Goal: Answer question/provide support: Share knowledge or assist other users

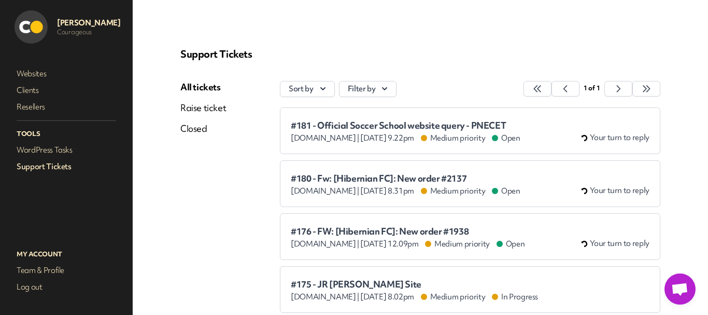
scroll to position [52, 0]
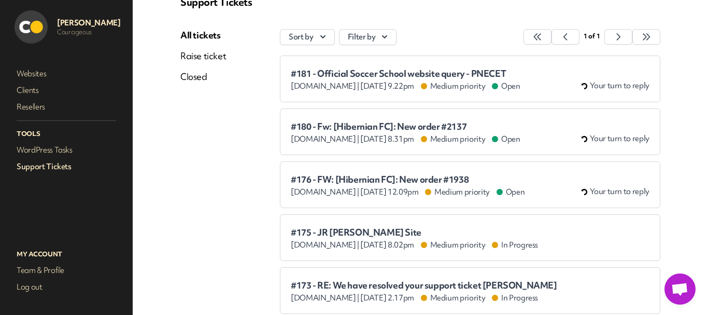
click at [353, 124] on span "#180 - Fw: [Hibernian FC]: New order #2137" at bounding box center [406, 126] width 230 height 10
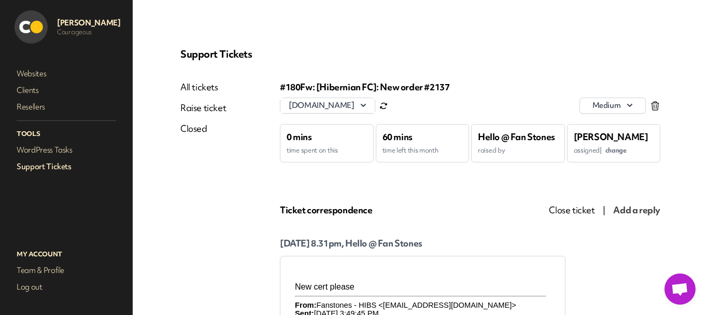
click at [610, 151] on span "change" at bounding box center [616, 150] width 21 height 9
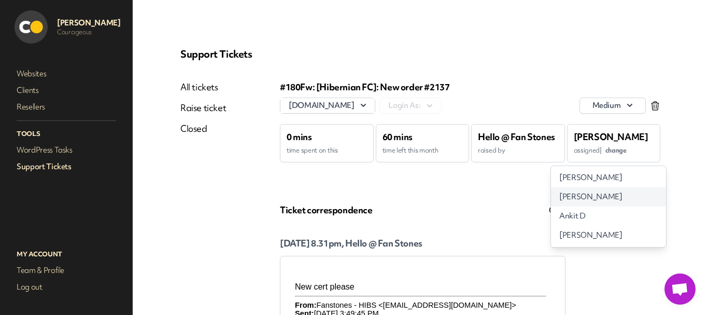
click at [591, 194] on span "[PERSON_NAME]" at bounding box center [591, 196] width 63 height 11
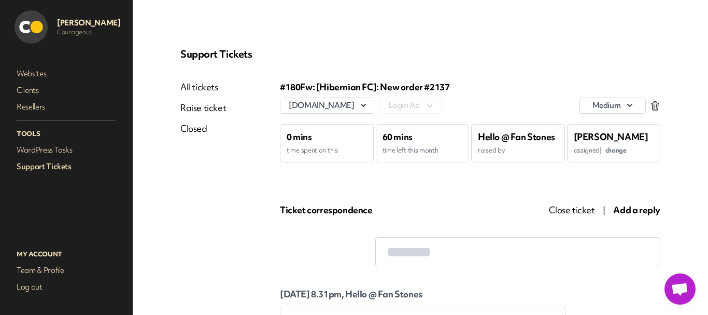
scroll to position [156, 0]
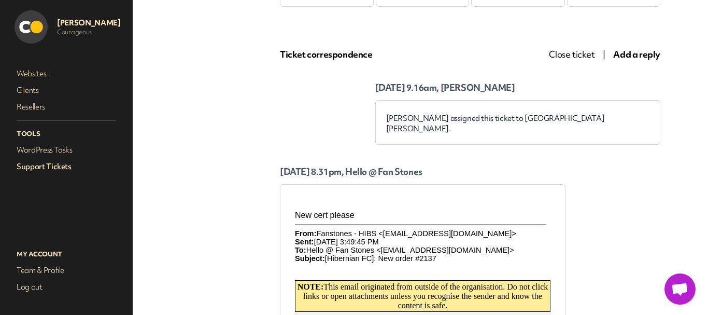
click at [27, 166] on link "Support Tickets" at bounding box center [67, 166] width 104 height 15
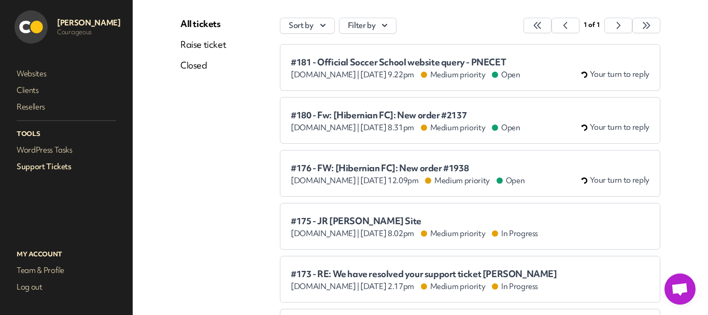
scroll to position [52, 0]
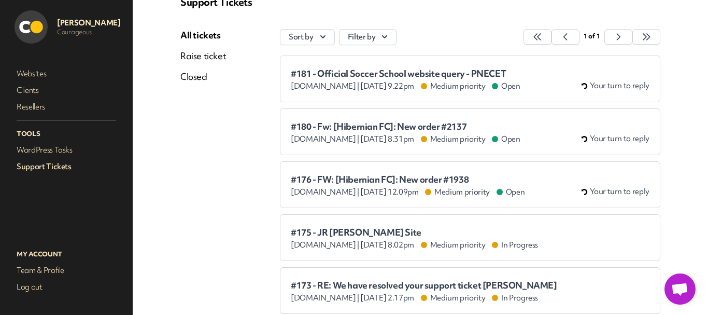
click at [373, 178] on span "#176 - FW: [Hibernian FC]: New order #1938" at bounding box center [408, 179] width 234 height 10
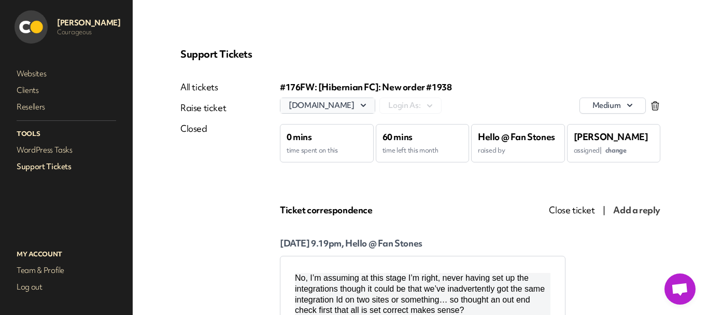
click at [343, 102] on button "bwfc.fan-stones.co.uk" at bounding box center [328, 105] width 94 height 15
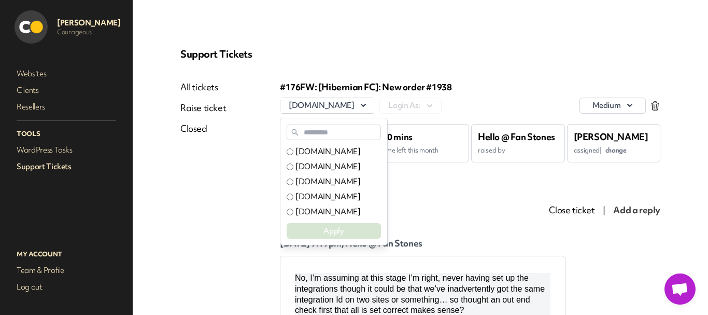
click at [338, 132] on input "text" at bounding box center [334, 132] width 94 height 16
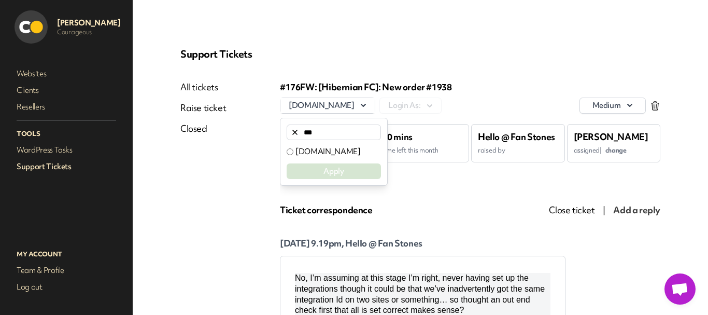
type input "***"
click at [330, 147] on label "hibs.fan-stones.co.uk" at bounding box center [328, 151] width 65 height 11
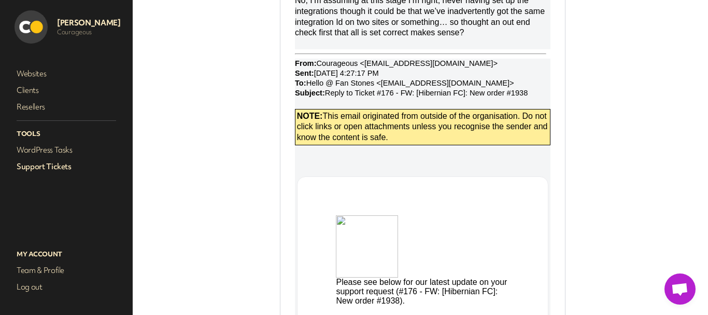
scroll to position [311, 0]
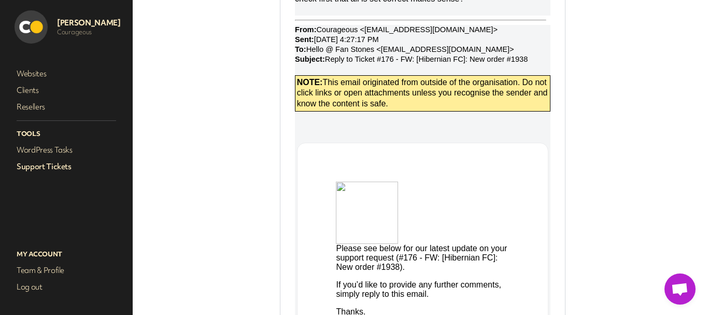
click at [56, 169] on link "Support Tickets" at bounding box center [67, 166] width 104 height 15
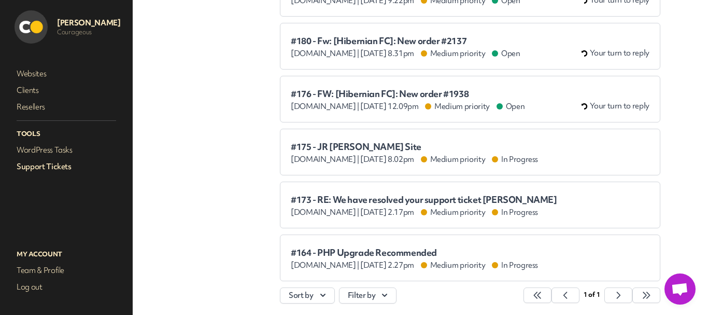
scroll to position [80, 0]
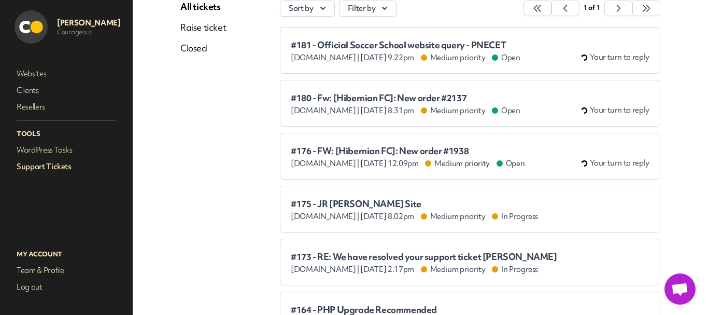
click at [369, 94] on span "#180 - Fw: [Hibernian FC]: New order #2137" at bounding box center [406, 98] width 230 height 10
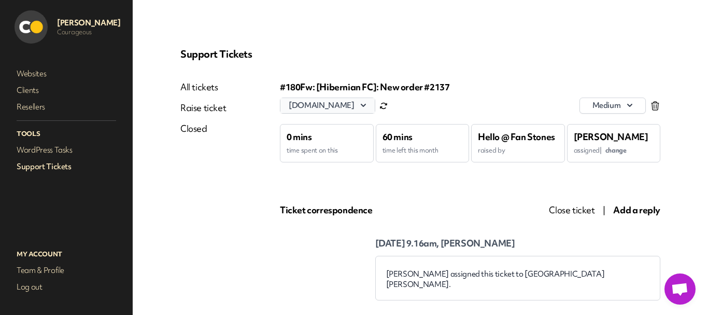
click at [347, 108] on button "bwfc.fan-stones.co.uk" at bounding box center [328, 105] width 94 height 15
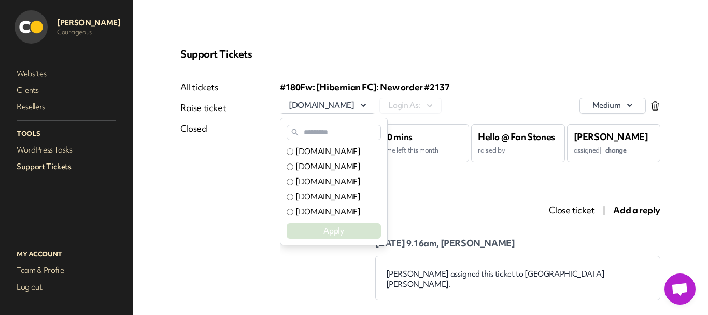
click at [339, 134] on input "text" at bounding box center [334, 132] width 94 height 16
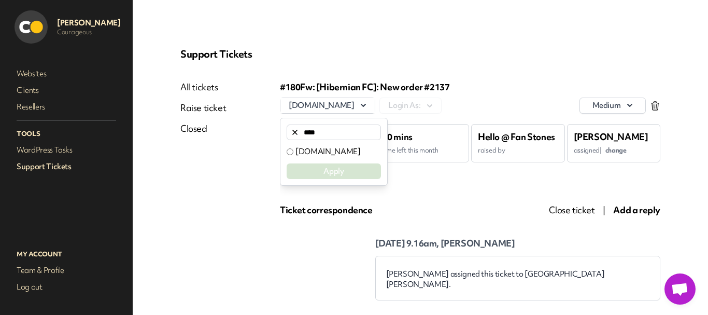
type input "****"
click at [332, 150] on label "hibs.fan-stones.co.uk" at bounding box center [328, 151] width 65 height 11
click at [328, 169] on button "Apply" at bounding box center [334, 171] width 94 height 16
click at [37, 165] on link "Support Tickets" at bounding box center [67, 166] width 104 height 15
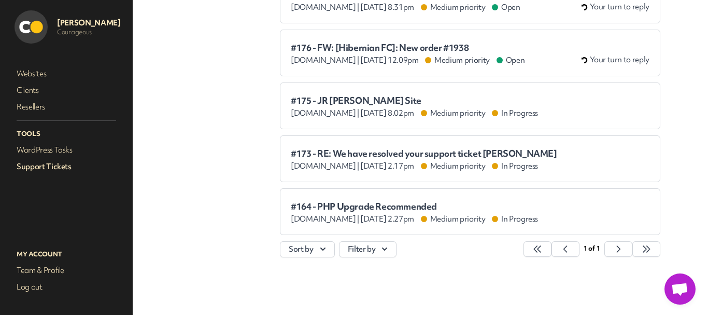
scroll to position [184, 0]
